Goal: Transaction & Acquisition: Purchase product/service

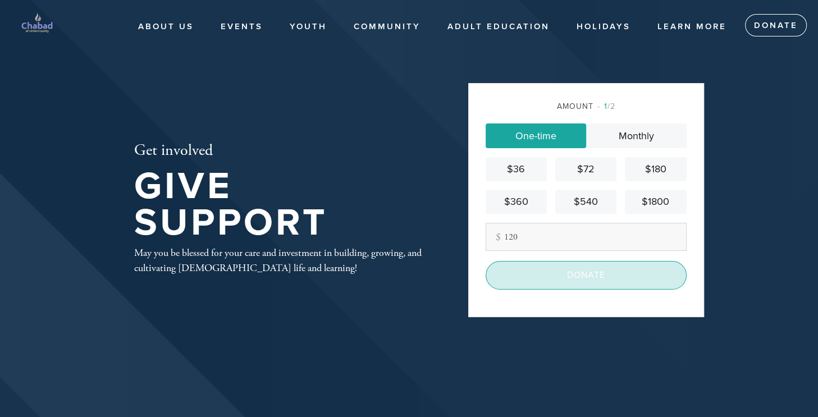
type input "120"
click at [553, 272] on input "Donate" at bounding box center [586, 275] width 201 height 28
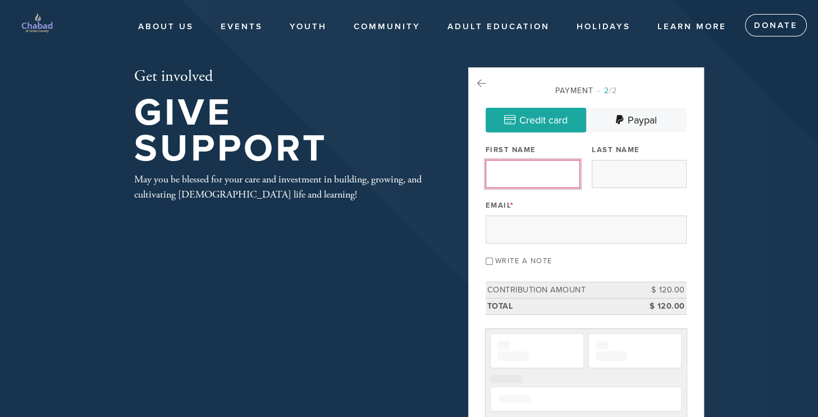
click at [503, 181] on input "First Name" at bounding box center [533, 174] width 94 height 28
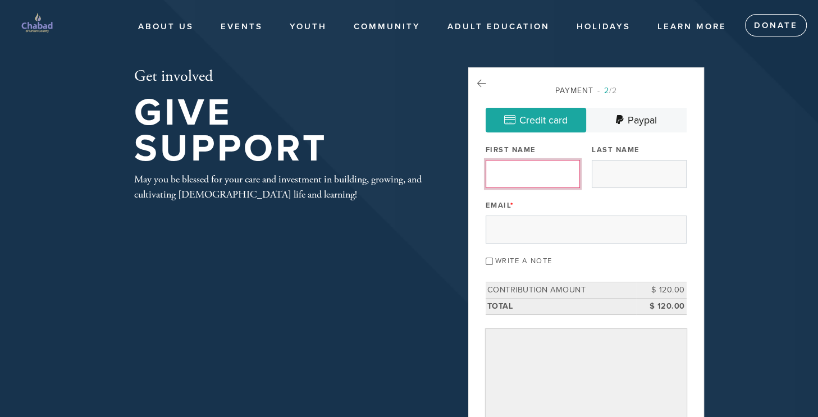
click at [537, 177] on input "First Name" at bounding box center [533, 174] width 94 height 28
type input "Lior"
type input "[PERSON_NAME]"
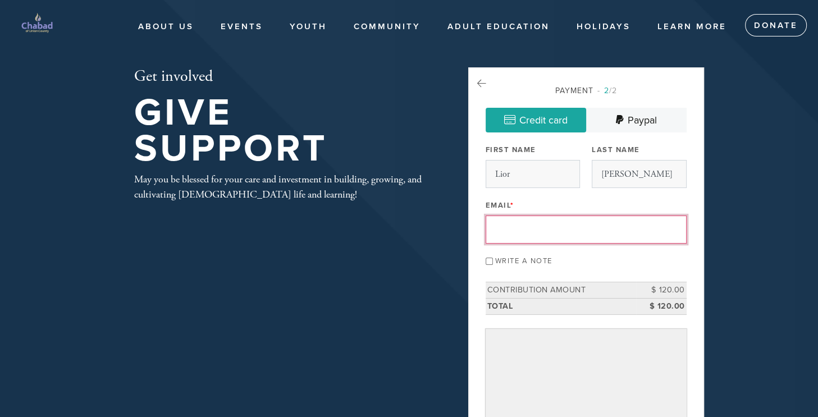
click at [540, 229] on input "Email *" at bounding box center [586, 230] width 201 height 28
type input "[EMAIL_ADDRESS][DOMAIN_NAME]"
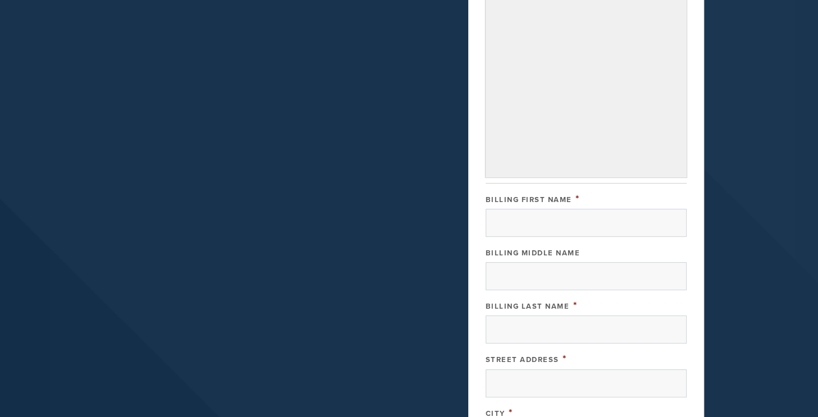
scroll to position [373, 0]
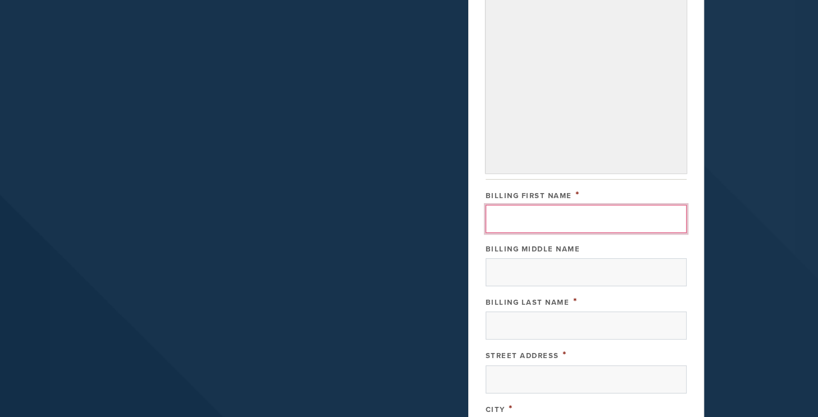
click at [518, 221] on input "Billing First Name" at bounding box center [586, 219] width 201 height 28
type input "Lior"
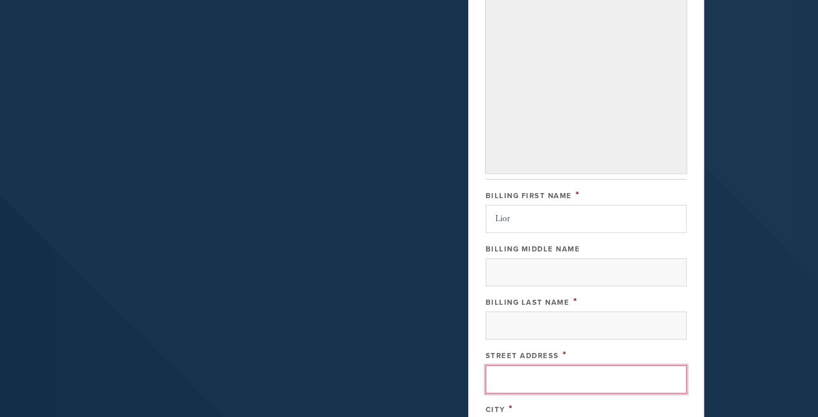
type input "[STREET_ADDRESS]"
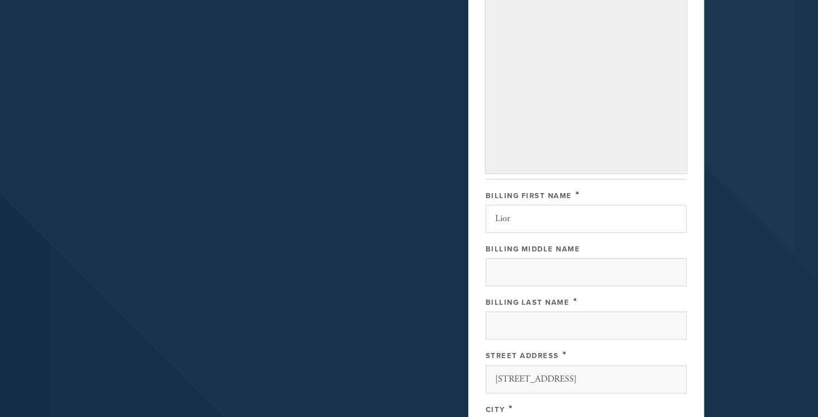
type input "[GEOGRAPHIC_DATA]"
type input "[US_STATE]"
type input "07076"
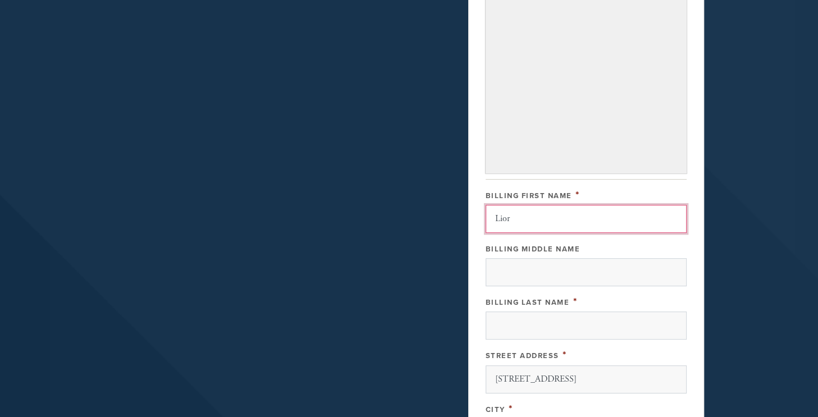
scroll to position [622, 0]
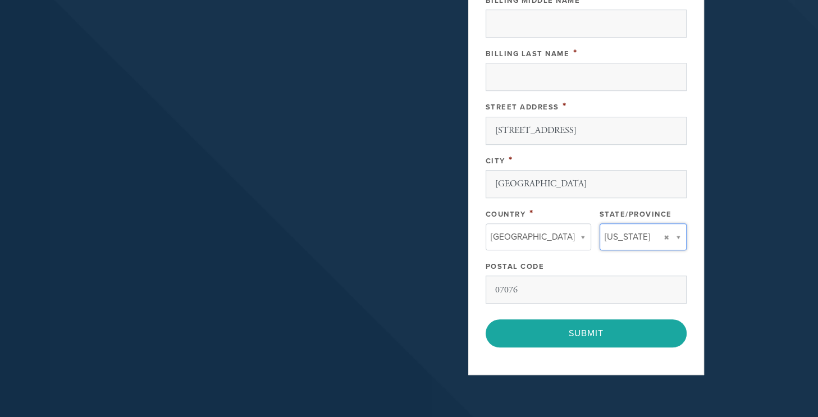
type input "[US_STATE]"
type input "[GEOGRAPHIC_DATA]"
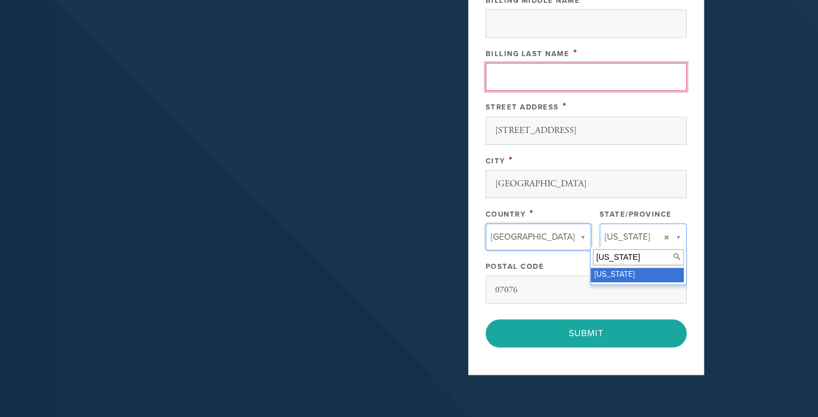
click at [503, 78] on input "Billing Last Name" at bounding box center [586, 77] width 201 height 28
type input "[PERSON_NAME]"
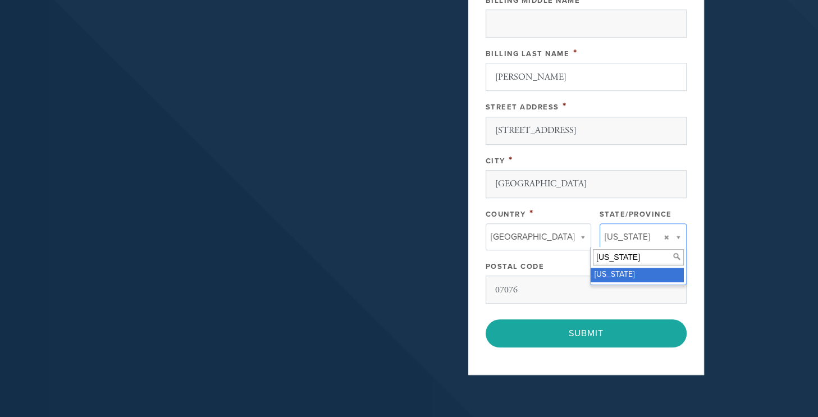
type input "[GEOGRAPHIC_DATA]"
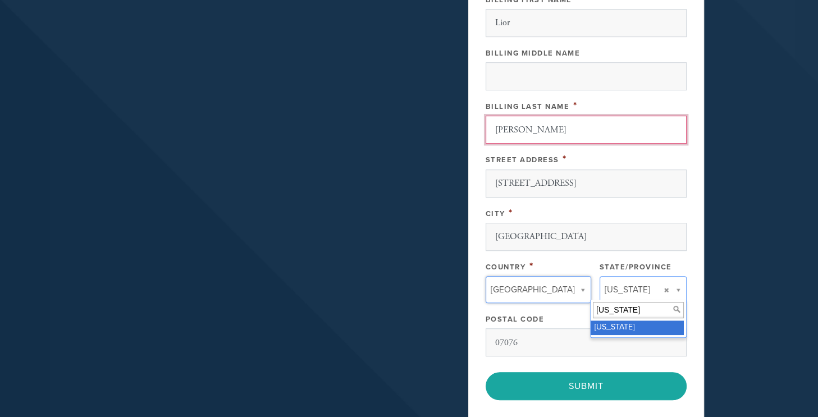
click at [510, 140] on input "[PERSON_NAME]" at bounding box center [586, 130] width 201 height 28
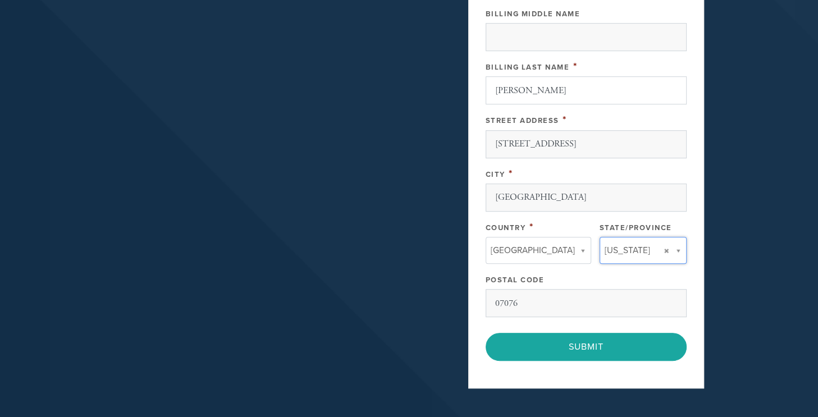
scroll to position [613, 0]
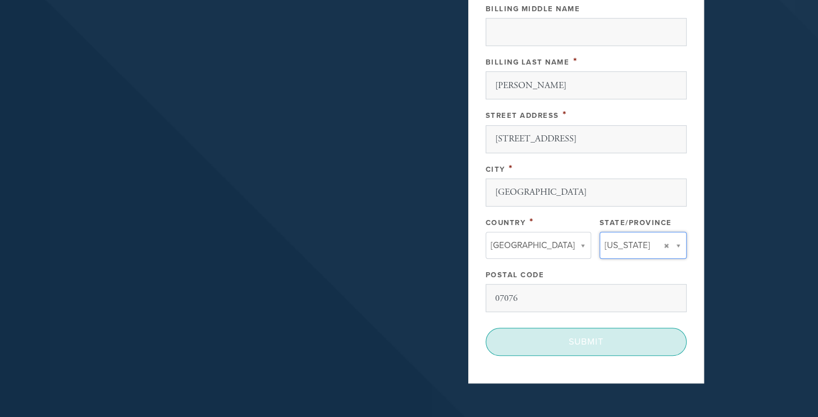
click at [612, 338] on input "Submit" at bounding box center [586, 342] width 201 height 28
